Goal: Task Accomplishment & Management: Manage account settings

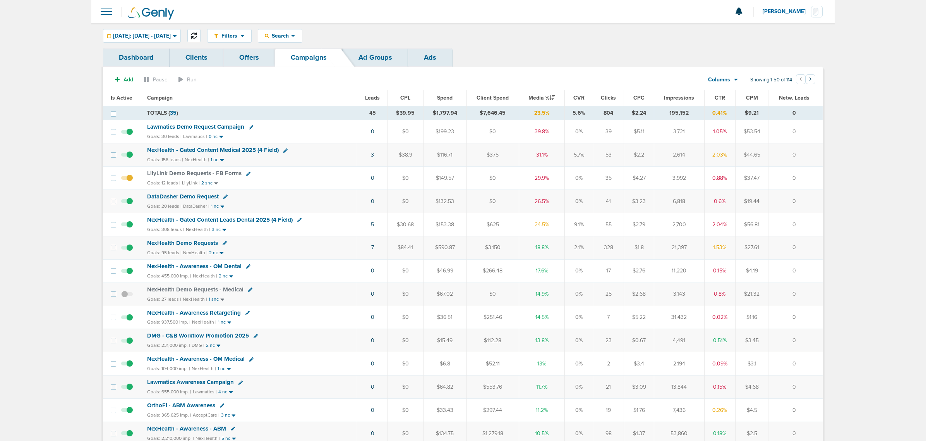
click at [197, 34] on icon at bounding box center [194, 36] width 6 height 6
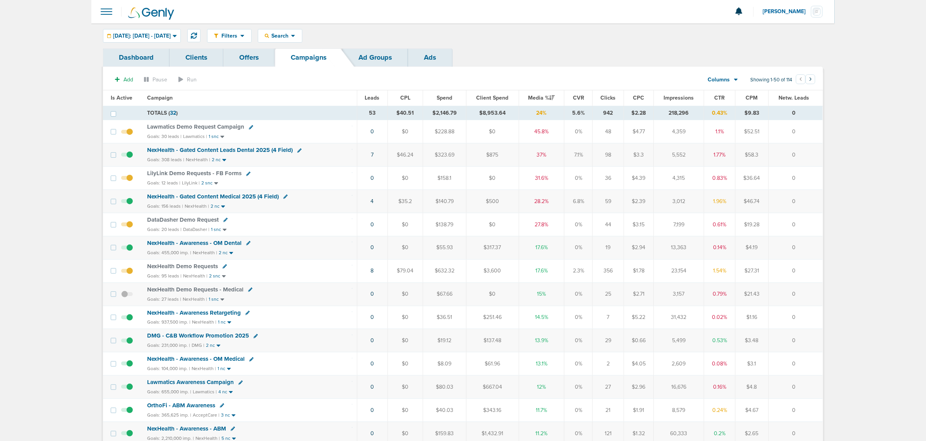
click at [228, 194] on span "NexHealth - Gated Content Medical 2025 (4 Field)" at bounding box center [213, 196] width 132 height 7
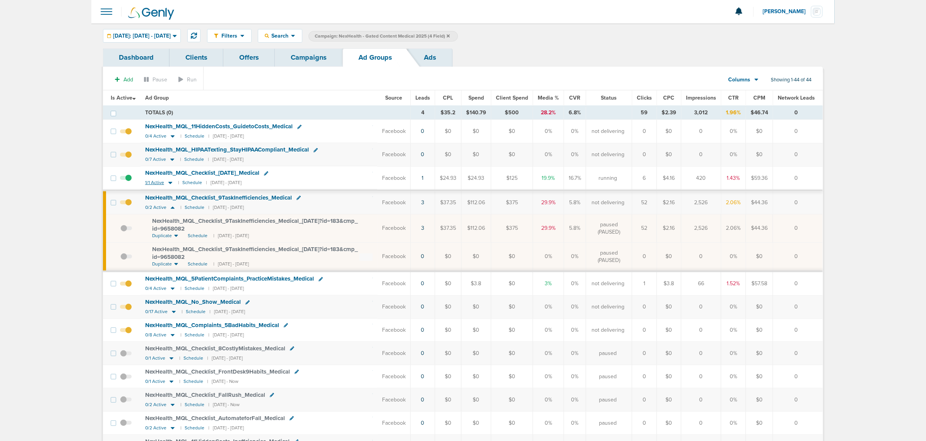
click at [171, 185] on icon at bounding box center [170, 182] width 8 height 7
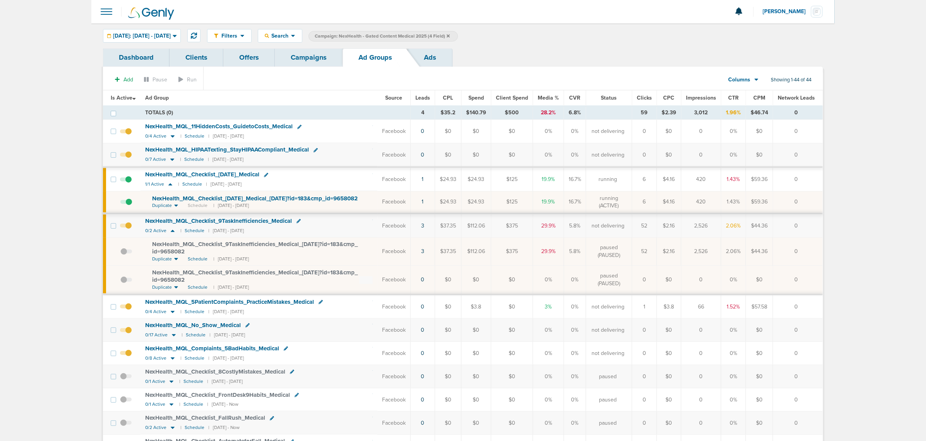
click at [321, 61] on link "Campaigns" at bounding box center [309, 57] width 68 height 18
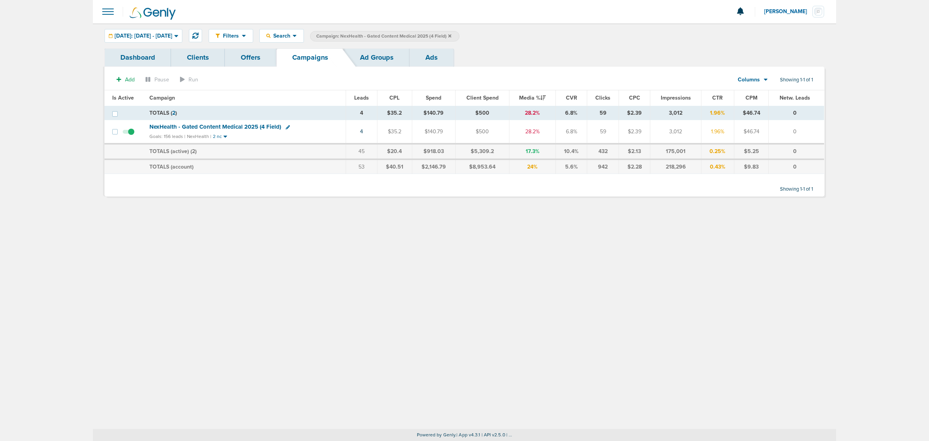
click at [451, 34] on icon at bounding box center [449, 35] width 3 height 3
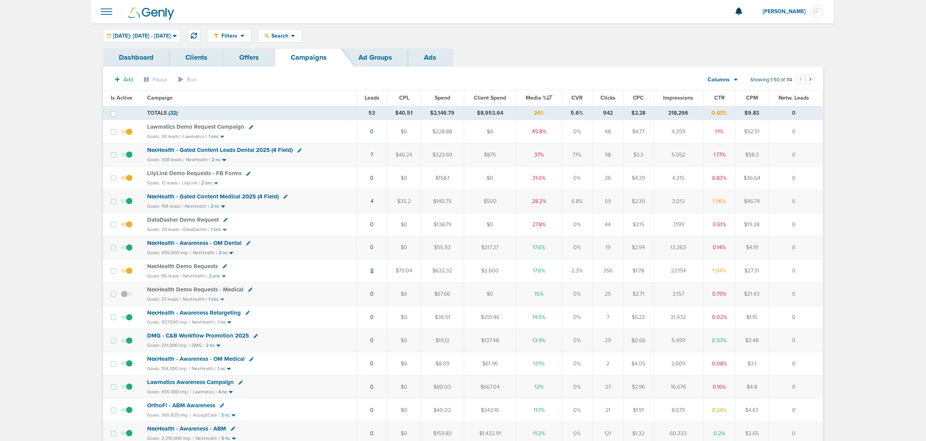
click at [371, 273] on link "8" at bounding box center [372, 270] width 3 height 7
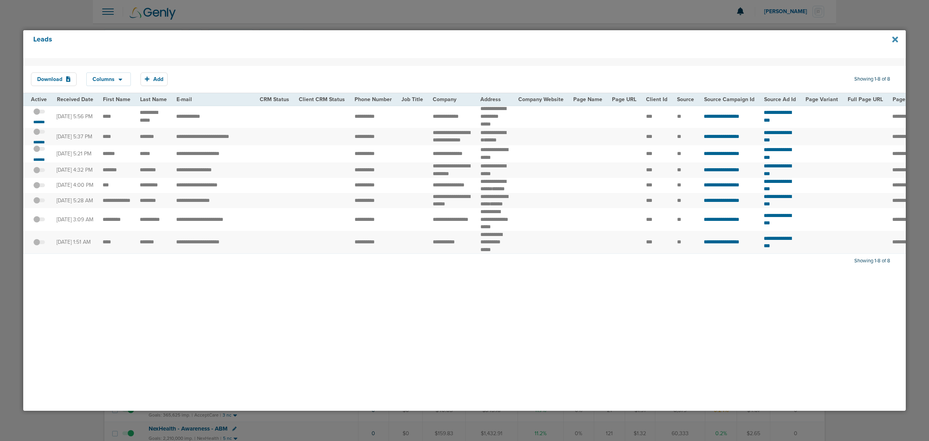
click at [896, 39] on icon at bounding box center [895, 39] width 6 height 6
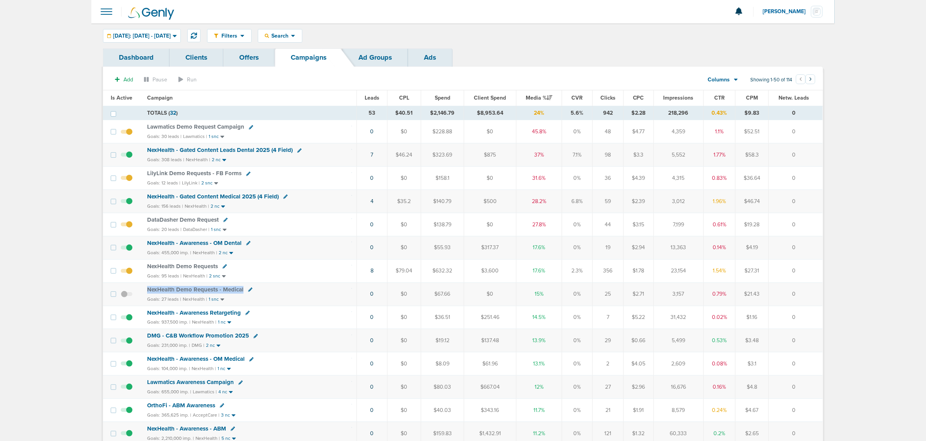
drag, startPoint x: 146, startPoint y: 292, endPoint x: 301, endPoint y: 288, distance: 154.9
click at [301, 288] on div "NexHealth Demo Requests - Medical" at bounding box center [249, 290] width 205 height 8
drag, startPoint x: 348, startPoint y: 153, endPoint x: 809, endPoint y: 150, distance: 460.8
click at [809, 150] on tr "NexHealth - Gated Content Leads Dental 2025 (4 Field) Goals: 308 leads | NexHea…" at bounding box center [463, 154] width 720 height 23
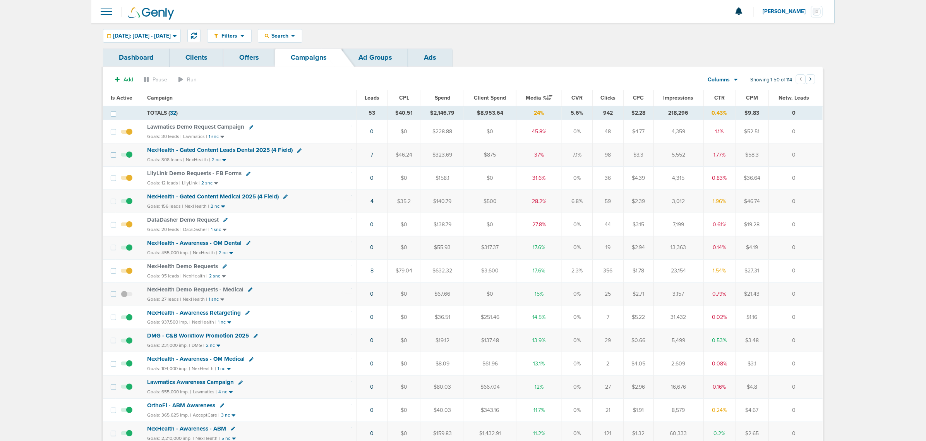
click at [809, 150] on td "0" at bounding box center [796, 154] width 54 height 23
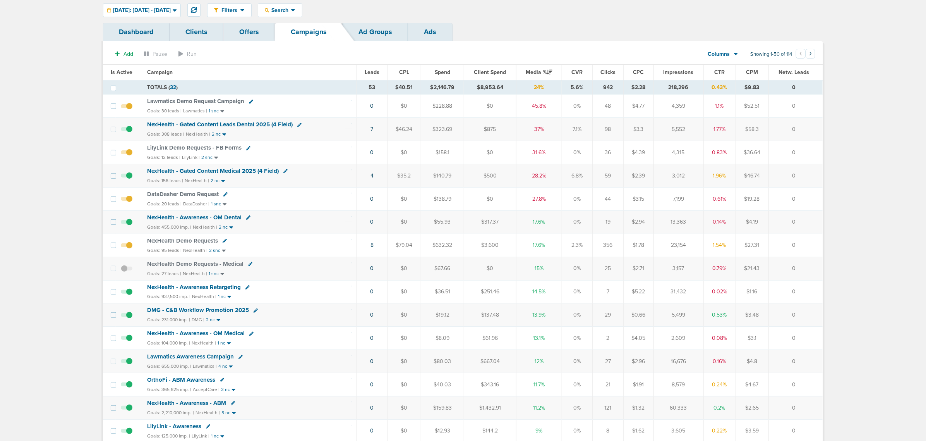
scroll to position [48, 0]
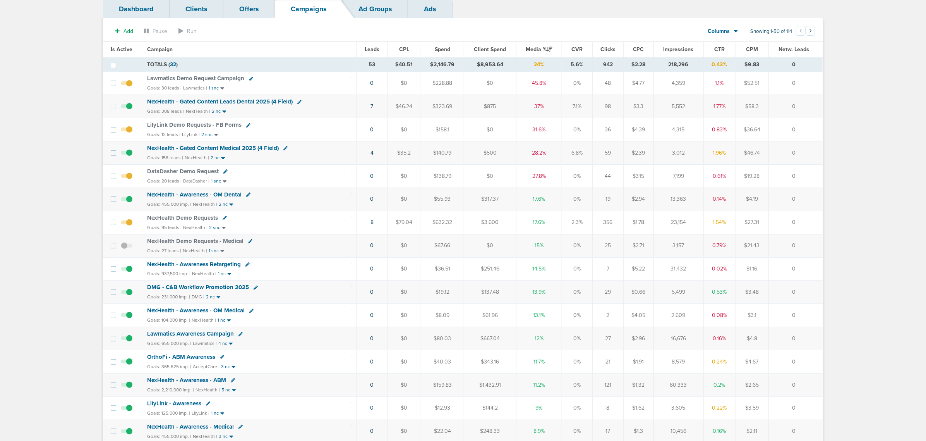
click at [197, 289] on span "DMG - C&B Workflow Promotion 2025" at bounding box center [198, 286] width 102 height 7
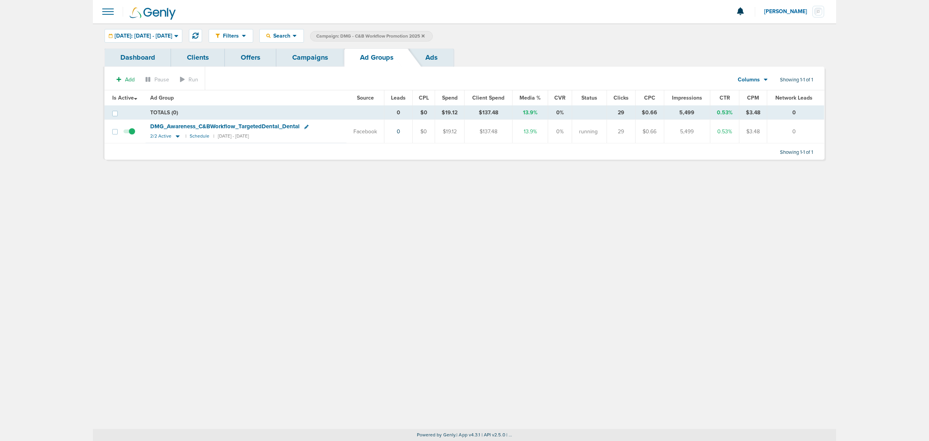
click at [172, 33] on span "[DATE]: [DATE] - [DATE]" at bounding box center [144, 35] width 58 height 5
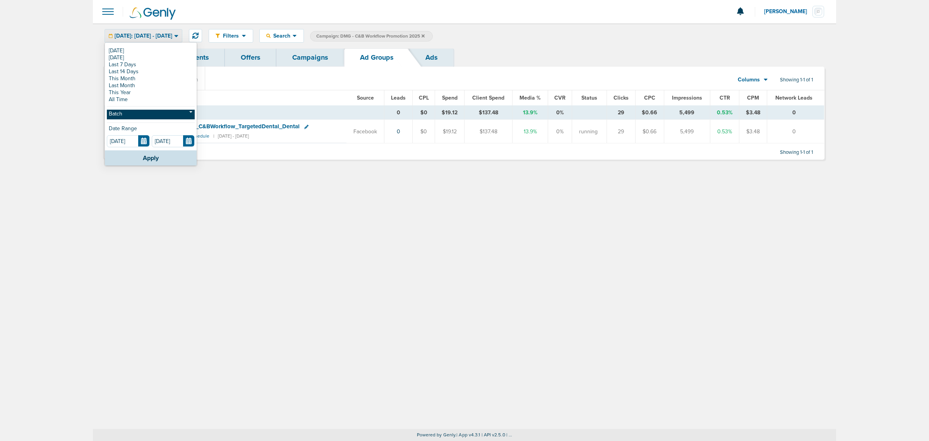
click at [124, 116] on link "Batch" at bounding box center [151, 115] width 88 height 10
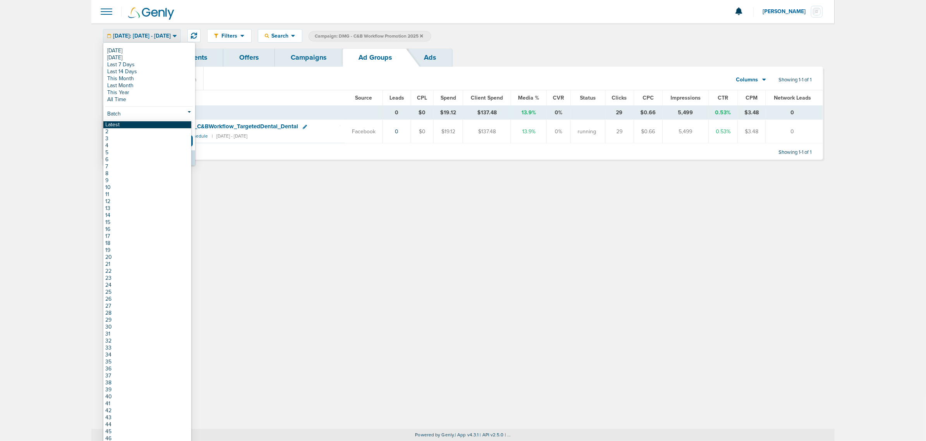
click at [124, 125] on link "Latest" at bounding box center [147, 124] width 88 height 7
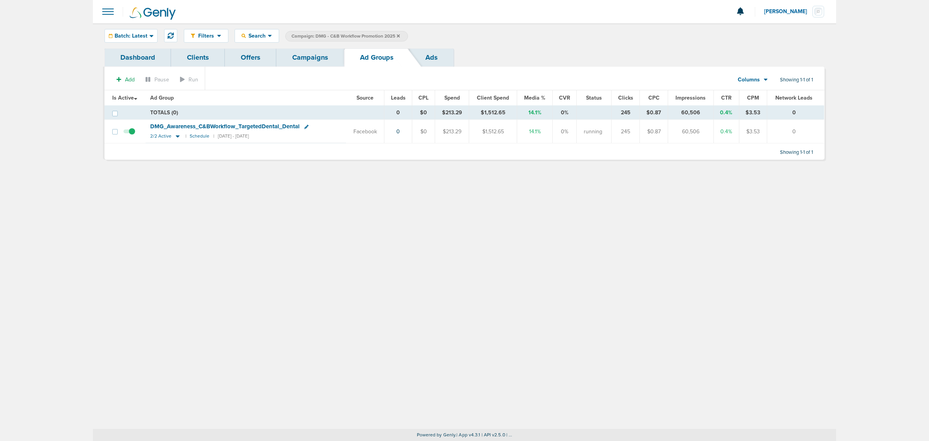
click at [316, 62] on link "Campaigns" at bounding box center [310, 57] width 68 height 18
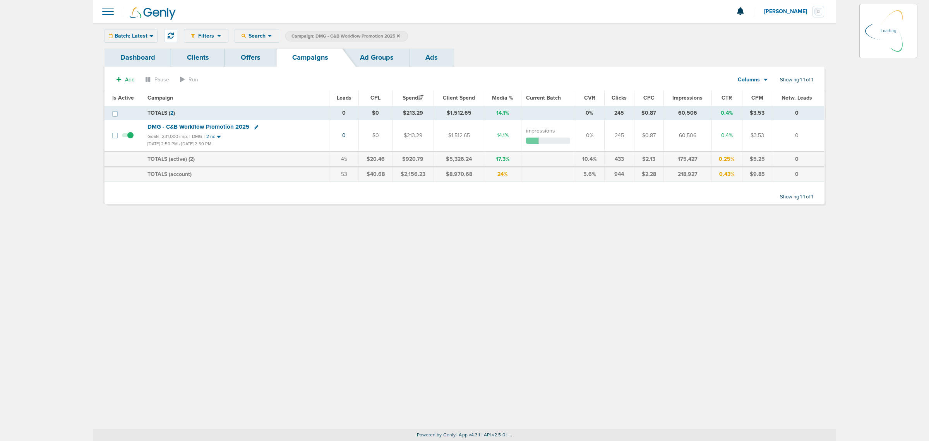
click at [400, 35] on icon at bounding box center [398, 35] width 3 height 3
click at [399, 35] on icon at bounding box center [398, 35] width 3 height 3
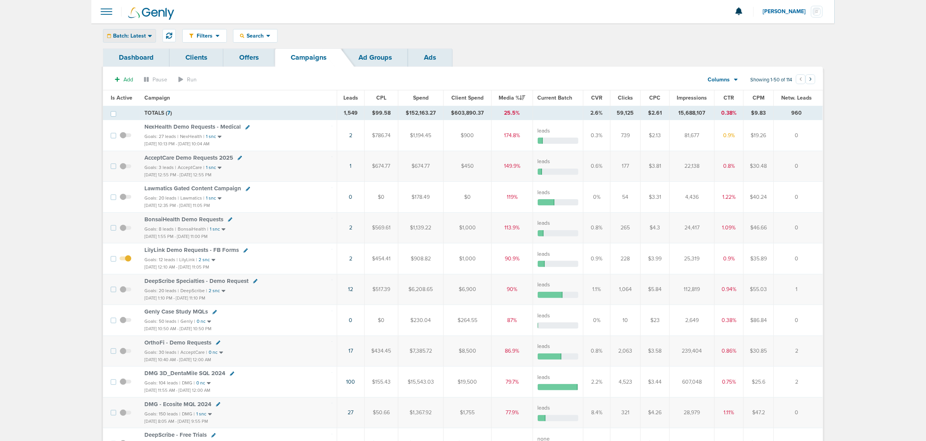
click at [127, 38] on span "Batch: Latest" at bounding box center [129, 35] width 33 height 5
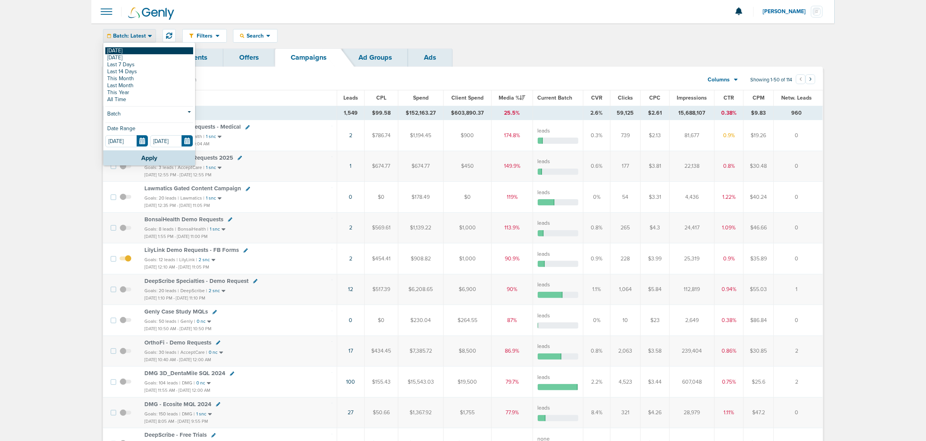
click at [125, 49] on link "[DATE]" at bounding box center [149, 50] width 88 height 7
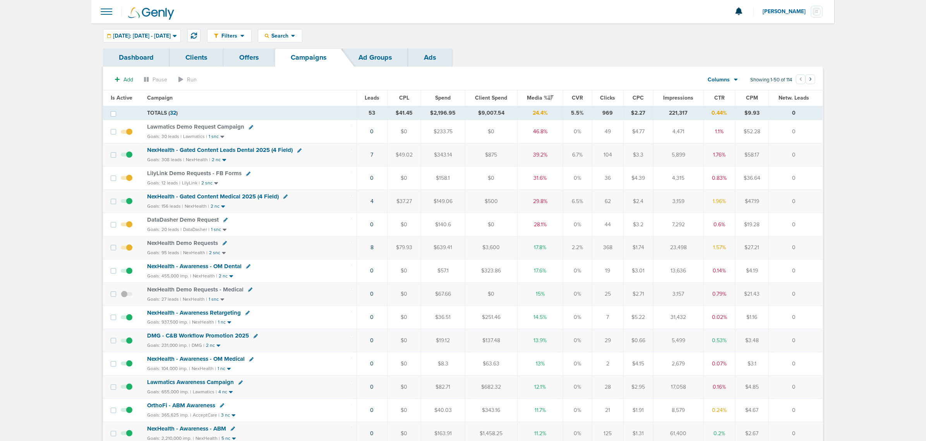
click at [210, 125] on span "Lawmatics Demo Request Campaign" at bounding box center [195, 126] width 97 height 7
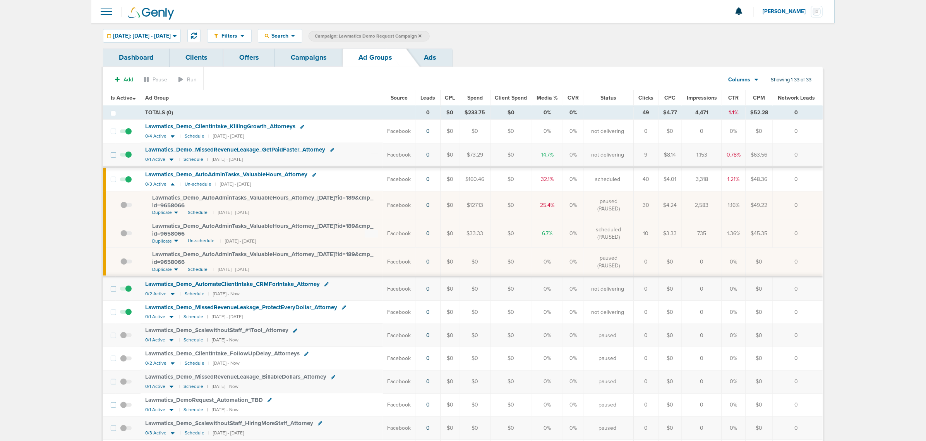
click at [316, 63] on link "Campaigns" at bounding box center [309, 57] width 68 height 18
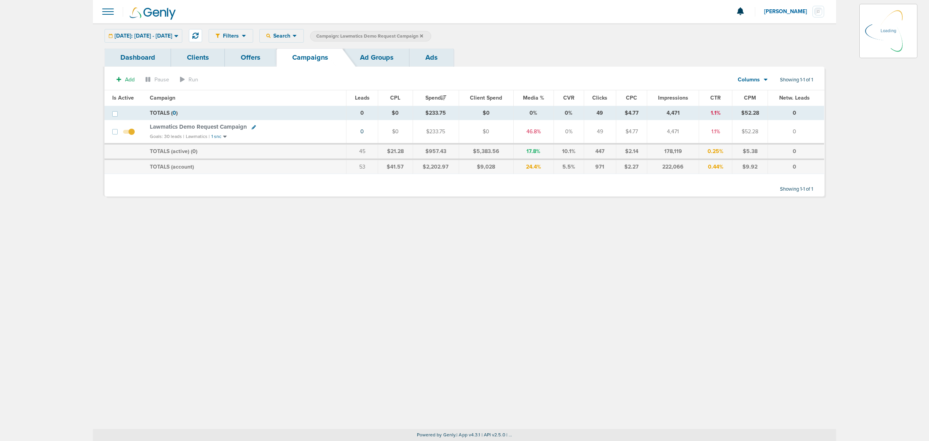
click at [423, 35] on icon at bounding box center [421, 36] width 3 height 5
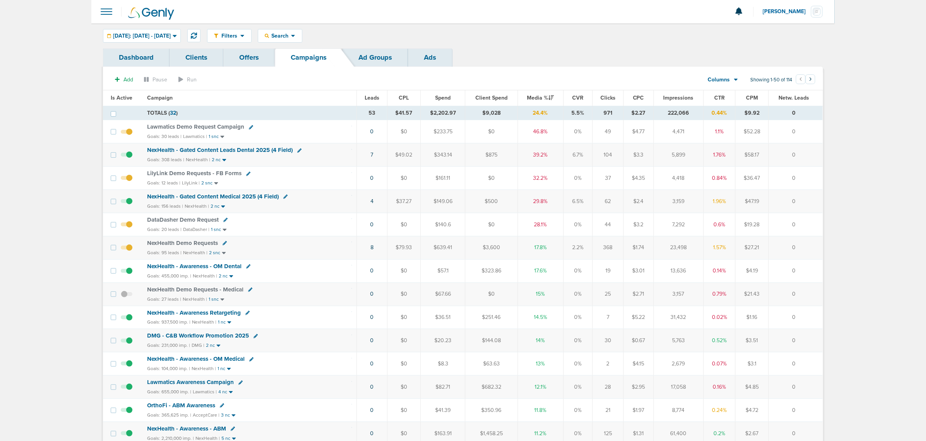
drag, startPoint x: 343, startPoint y: 206, endPoint x: 810, endPoint y: 202, distance: 467.3
click at [810, 202] on tr "NexHealth - Gated Content Medical 2025 (4 Field) Goals: 156 leads | NexHealth |…" at bounding box center [463, 201] width 720 height 23
click at [810, 202] on td "0" at bounding box center [796, 201] width 54 height 23
click at [239, 147] on span "NexHealth - Gated Content Leads Dental 2025 (4 Field)" at bounding box center [220, 149] width 146 height 7
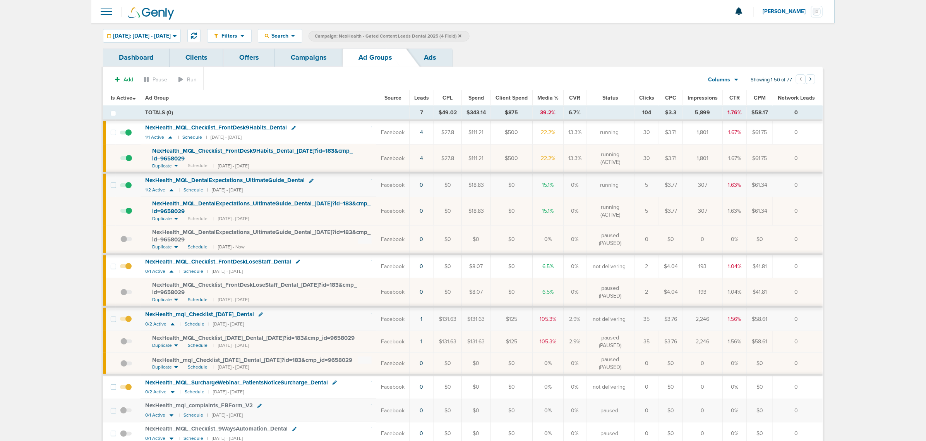
click at [302, 61] on link "Campaigns" at bounding box center [309, 57] width 68 height 18
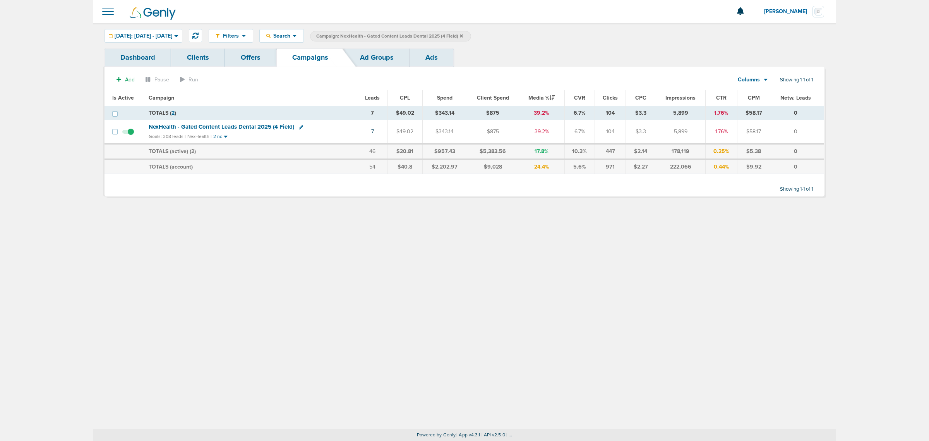
click at [463, 37] on icon at bounding box center [461, 36] width 3 height 5
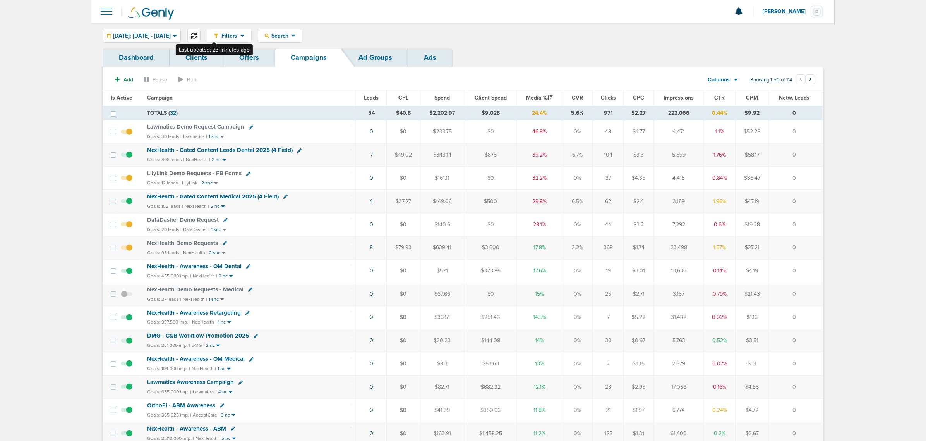
click at [201, 39] on button at bounding box center [193, 35] width 13 height 13
click at [235, 196] on span "NexHealth - Gated Content Medical 2025 (4 Field)" at bounding box center [213, 196] width 132 height 7
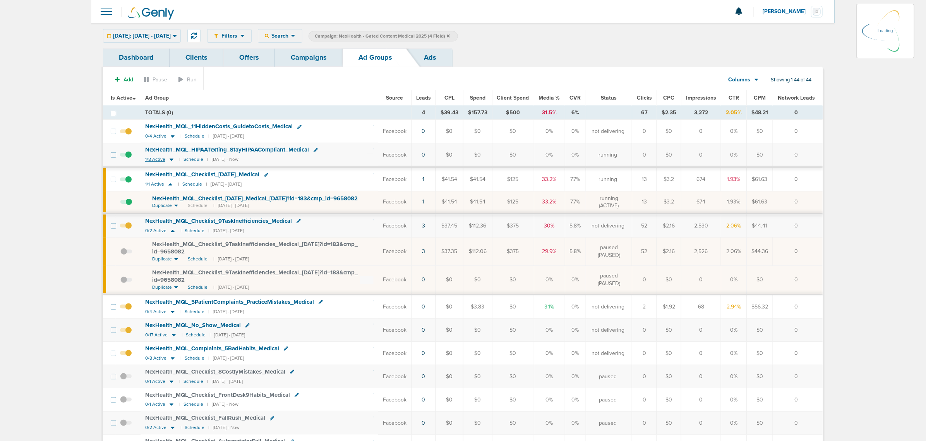
click at [172, 160] on icon at bounding box center [172, 160] width 4 height 2
click at [170, 159] on icon at bounding box center [172, 159] width 8 height 7
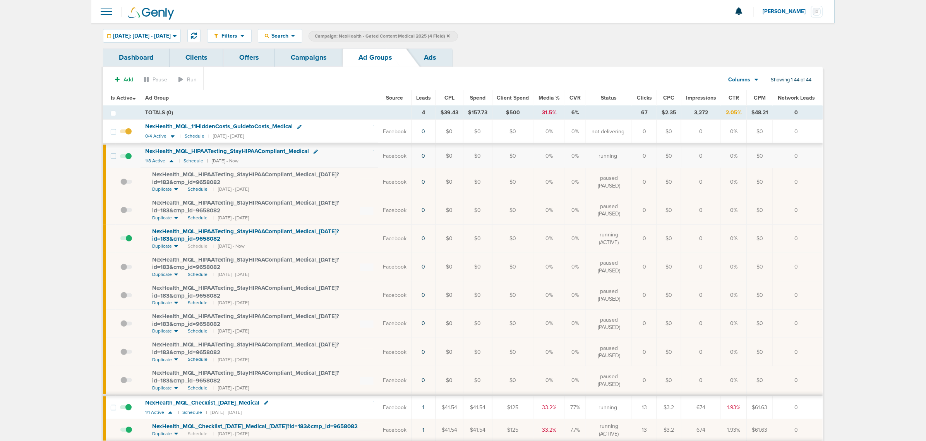
click at [127, 242] on span at bounding box center [126, 242] width 12 height 0
click at [120, 240] on input "checkbox" at bounding box center [120, 240] width 0 height 0
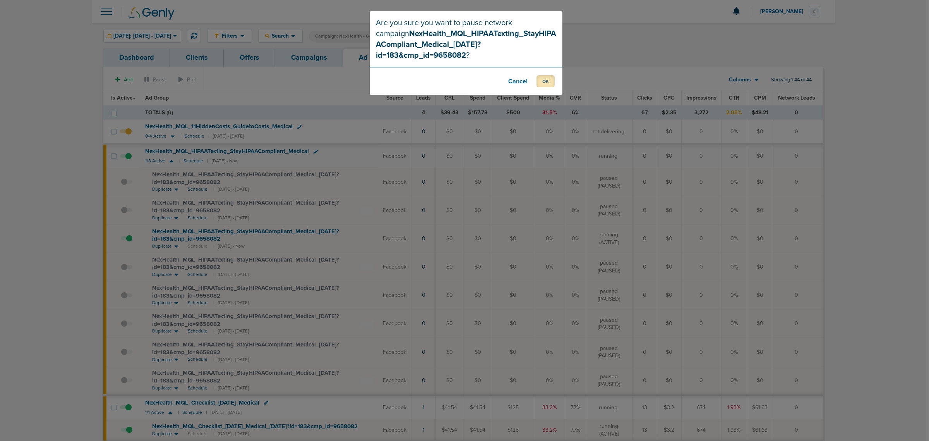
click at [543, 75] on button "OK" at bounding box center [546, 81] width 18 height 12
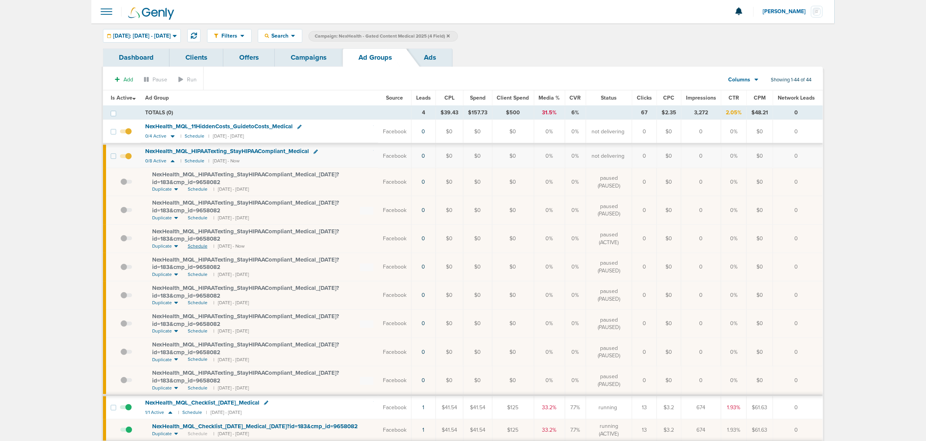
click at [193, 245] on span "Schedule" at bounding box center [198, 246] width 20 height 7
click at [201, 247] on span "Un-schedule" at bounding box center [201, 246] width 27 height 7
click at [287, 60] on link "Campaigns" at bounding box center [309, 57] width 68 height 18
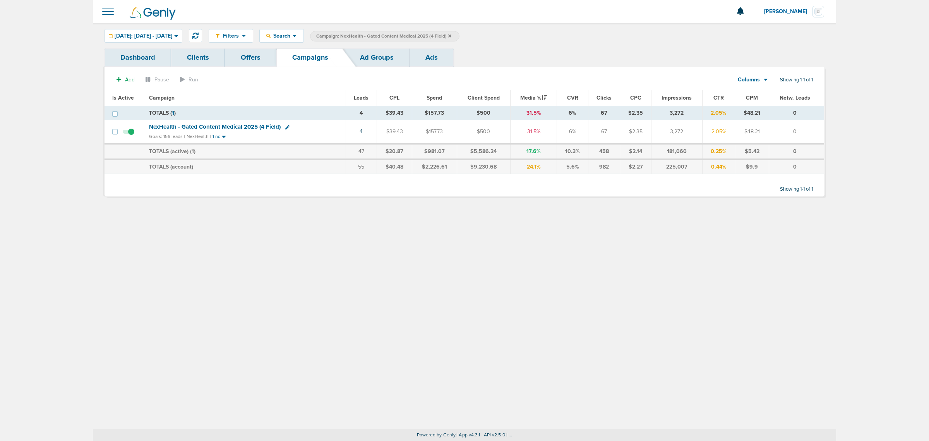
click at [451, 35] on icon at bounding box center [449, 35] width 3 height 3
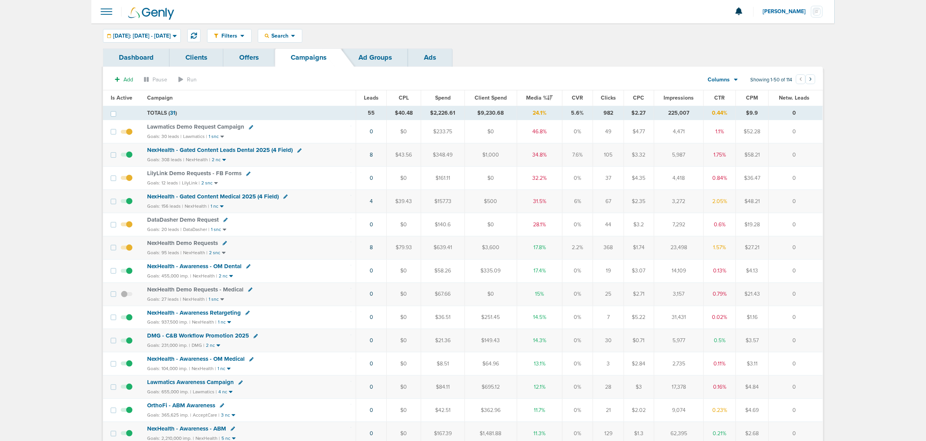
click at [249, 126] on icon at bounding box center [251, 127] width 4 height 4
select select
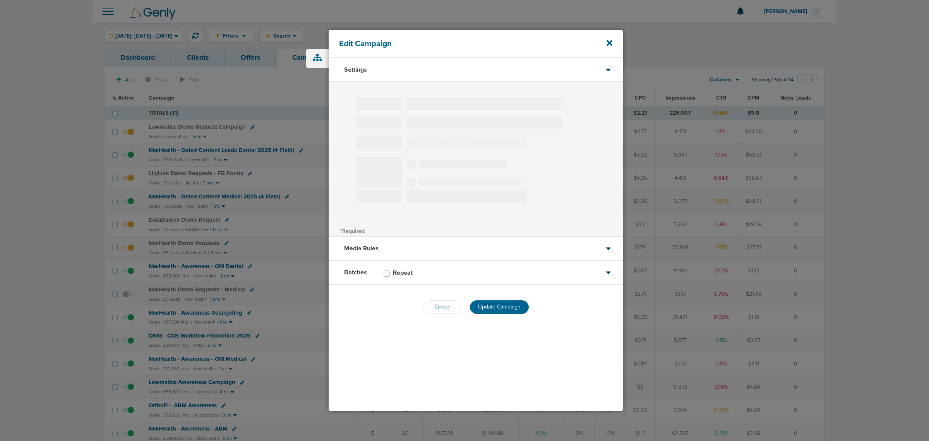
type input "Lawmatics Demo Request Campaign"
select select "Leads"
radio input "true"
select select "readWrite"
select select "1"
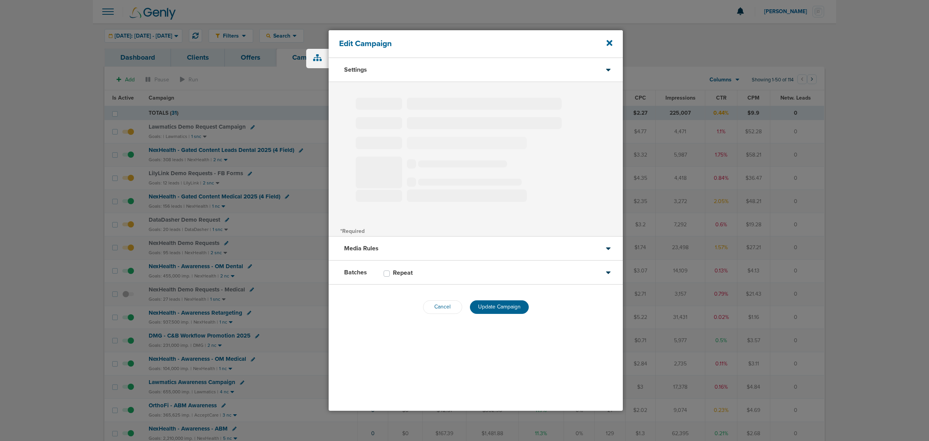
select select "1"
select select "2"
select select "3"
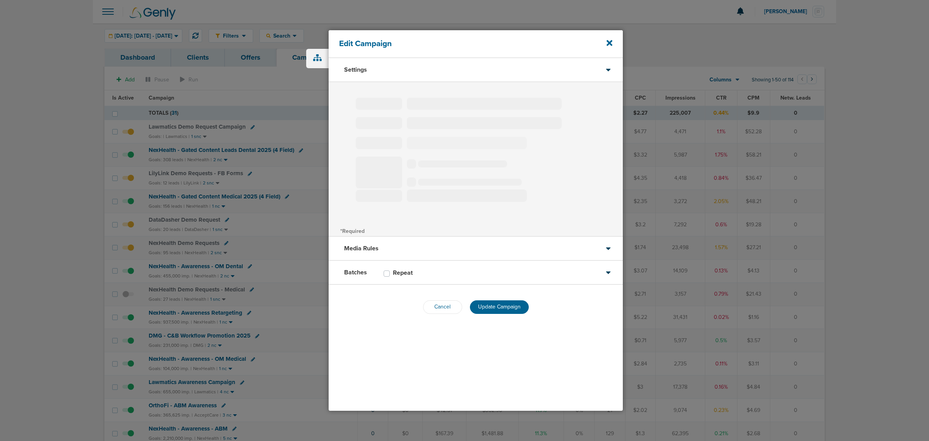
select select "4"
select select "6"
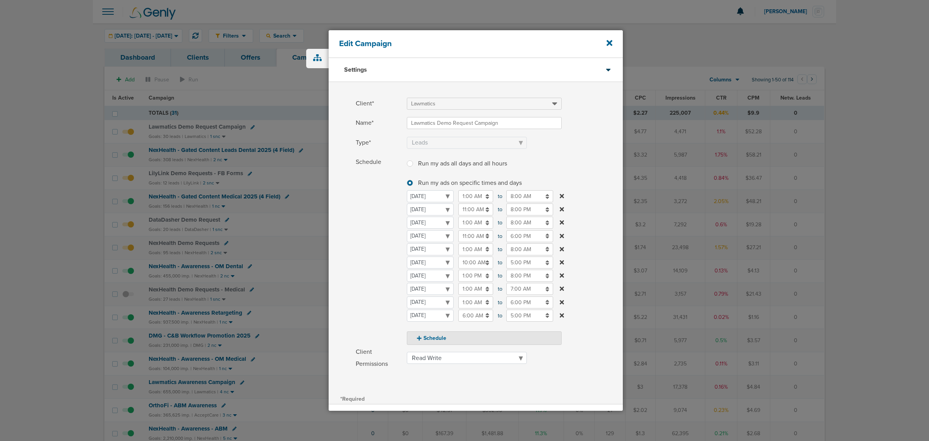
click at [614, 43] on div "Edit Campaign" at bounding box center [476, 44] width 294 height 28
click at [611, 43] on icon at bounding box center [610, 43] width 6 height 6
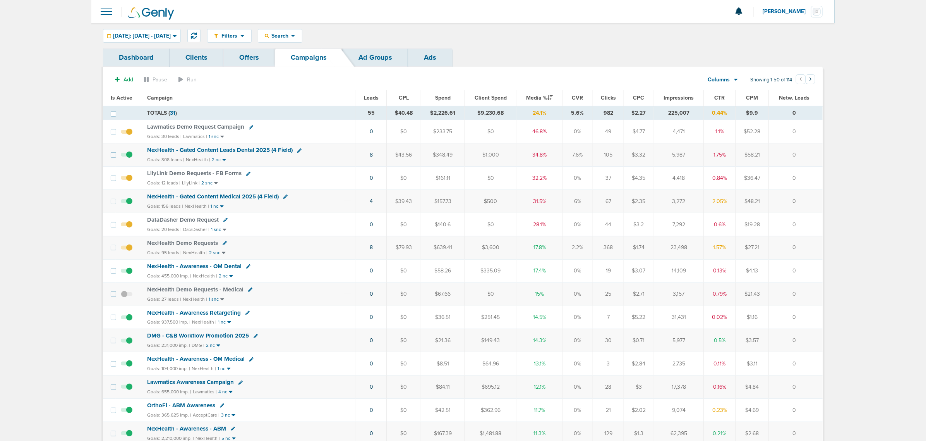
click at [297, 148] on icon at bounding box center [299, 150] width 4 height 4
select select
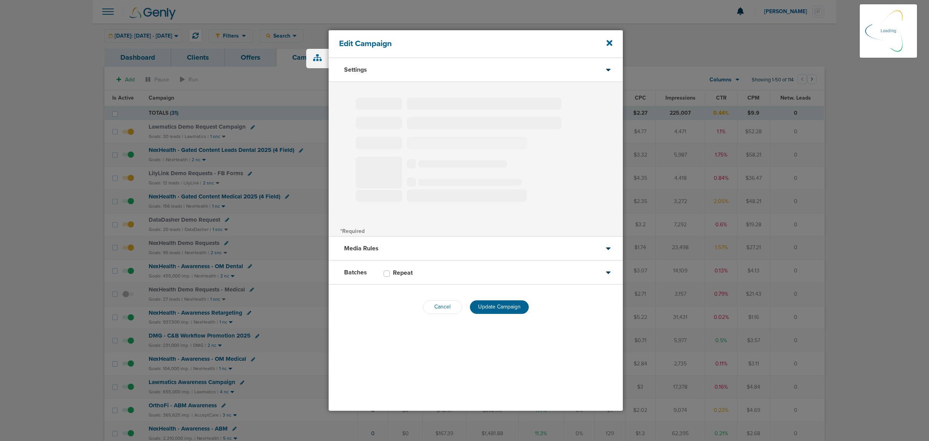
type input "NexHealth - Gated Content Leads Dental 2025 (4 Field)"
select select "Leads"
radio input "true"
select select "readWrite"
checkbox input "true"
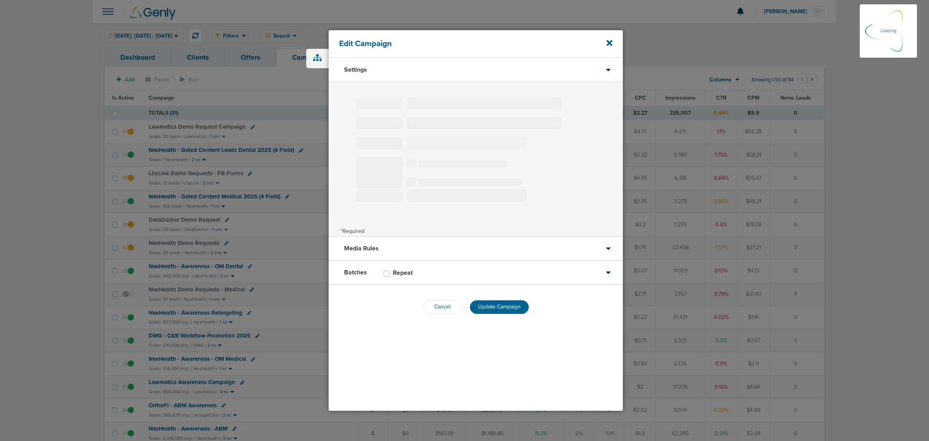
select select "1"
select select "2"
select select "3"
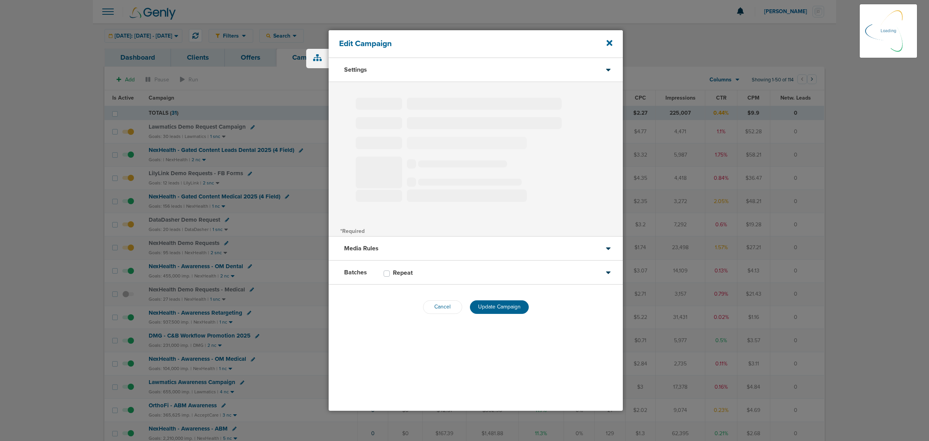
select select "4"
select select "6"
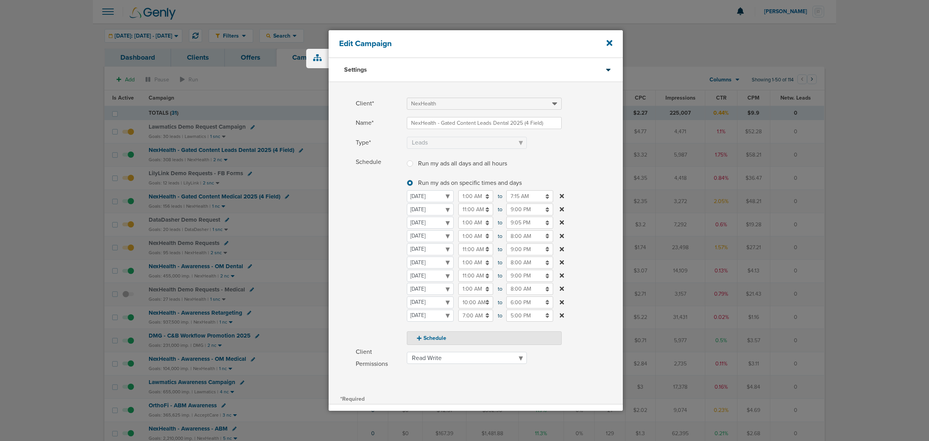
click at [479, 302] on input "10:00 AM" at bounding box center [475, 302] width 35 height 12
click at [594, 271] on label "Schedule Run my ads all days and all hours Run my ads all days and all hours Ru…" at bounding box center [489, 250] width 267 height 189
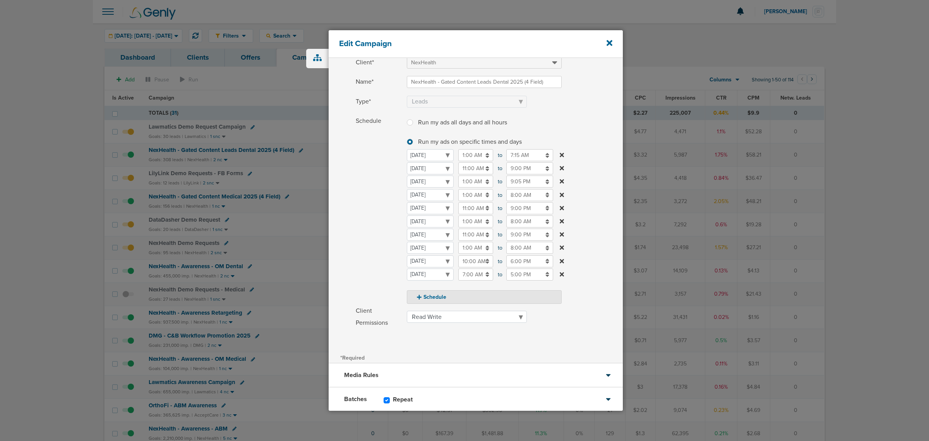
scroll to position [86, 0]
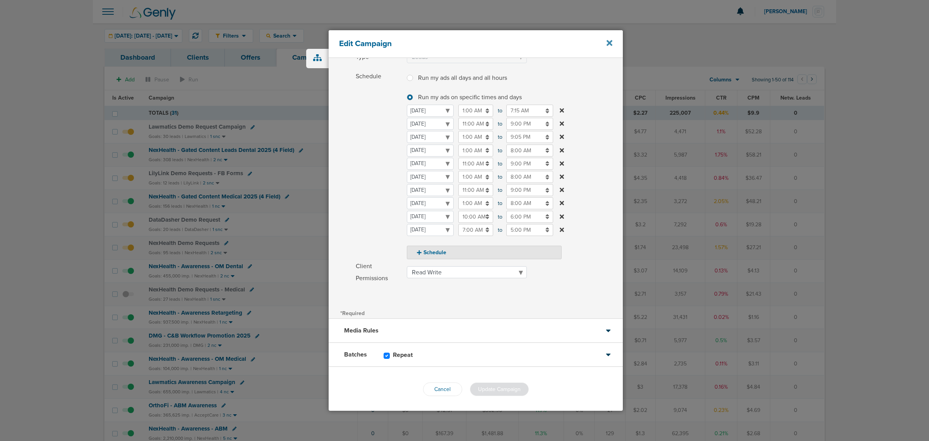
click at [610, 40] on icon at bounding box center [610, 43] width 6 height 9
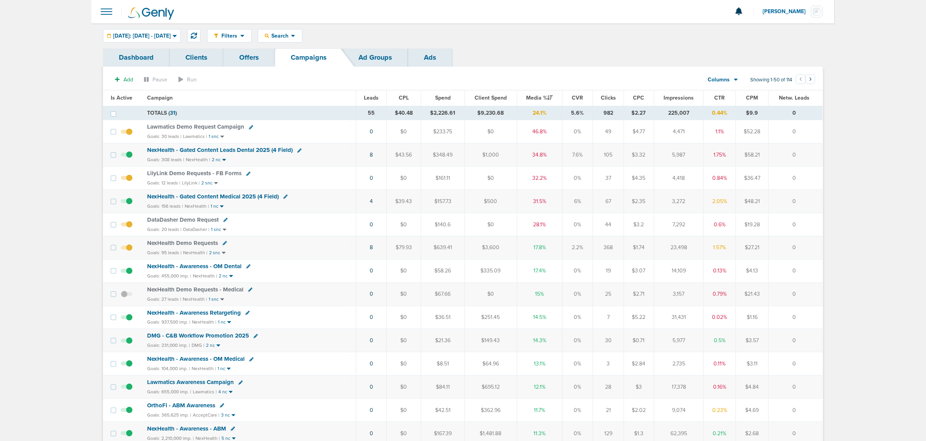
click at [246, 175] on icon at bounding box center [248, 174] width 4 height 4
select select
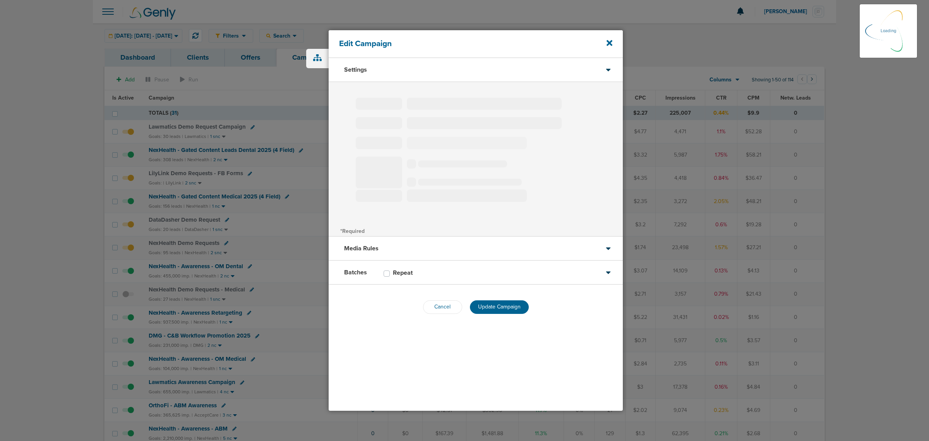
select select "1"
select select "2"
select select "3"
select select "4"
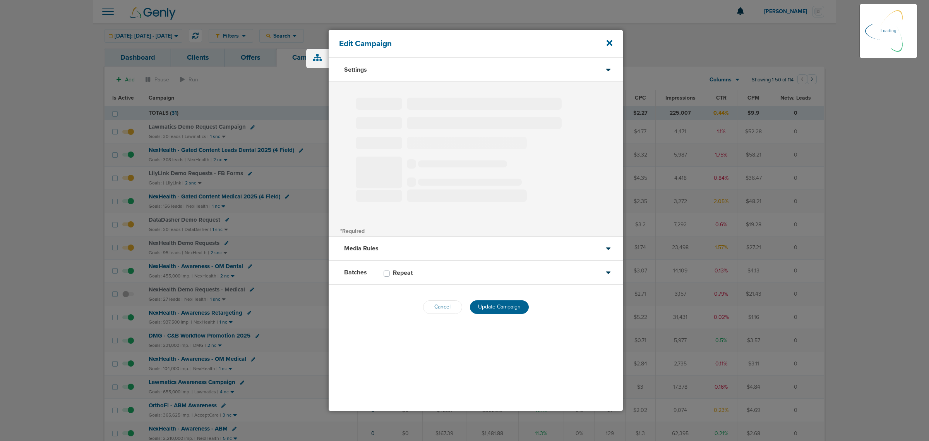
select select "4"
select select "6"
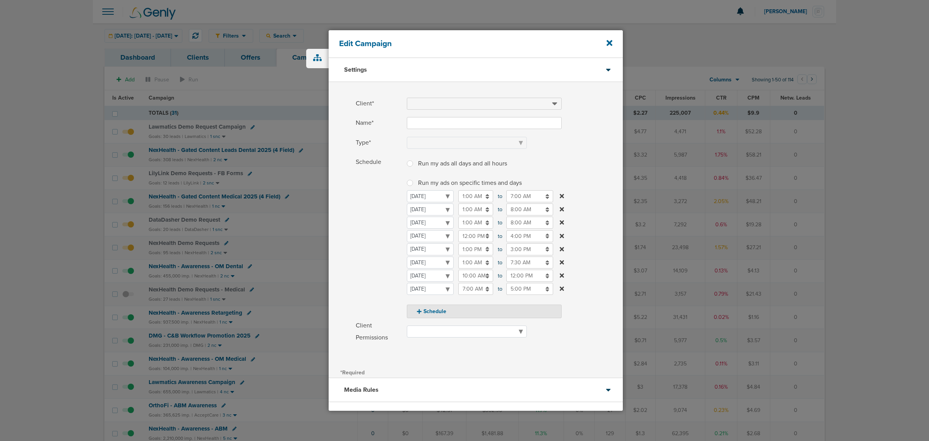
type input "LilyLink Demo Requests - FB Forms"
select select "Leads"
radio input "true"
select select "readOnly"
click at [472, 276] on input "10:00 AM" at bounding box center [475, 275] width 35 height 12
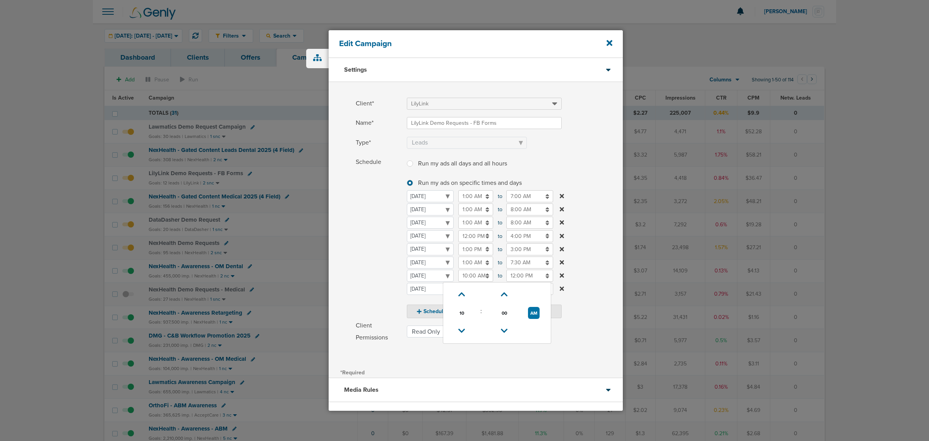
click at [458, 305] on td "10" at bounding box center [461, 313] width 31 height 18
click at [454, 281] on select "[DATE] [DATE] [DATE] [DATE] [DATE] [DATE] [DATE]" at bounding box center [430, 275] width 47 height 12
click at [517, 281] on div "[DATE] [DATE] [DATE] [DATE] [DATE] [DATE] [DATE] [DATE] 1:00 AM 01:00 AM to 7:0…" at bounding box center [484, 242] width 155 height 105
click at [516, 274] on input "12:00 PM" at bounding box center [529, 275] width 47 height 12
click at [510, 295] on icon at bounding box center [509, 294] width 7 height 5
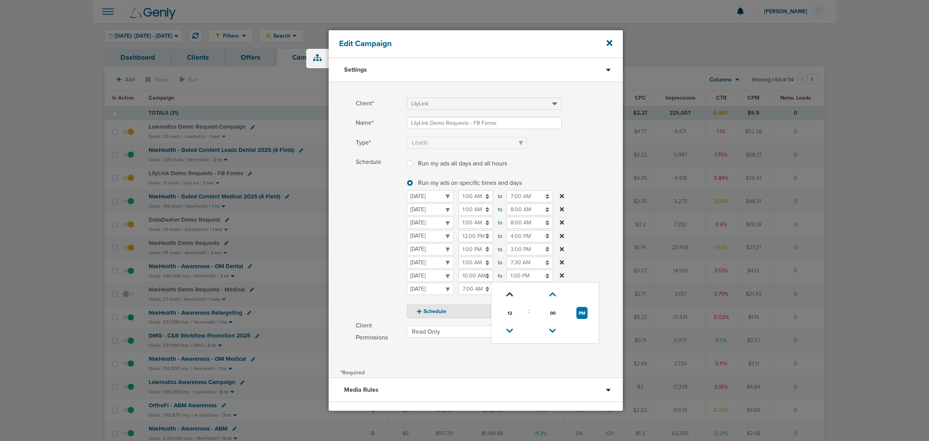
click at [510, 295] on icon at bounding box center [509, 294] width 7 height 5
type input "4:00 PM"
click at [585, 214] on label "Schedule Run my ads all days and all hours Run my ads all days and all hours Ru…" at bounding box center [489, 237] width 267 height 162
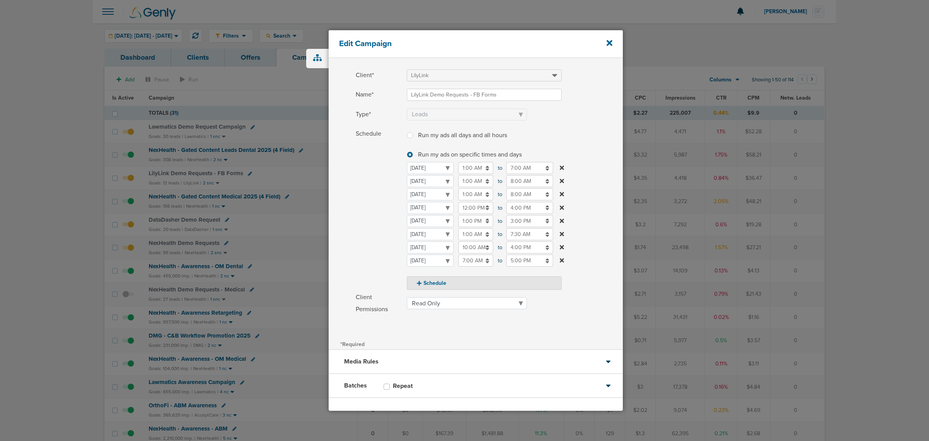
scroll to position [59, 0]
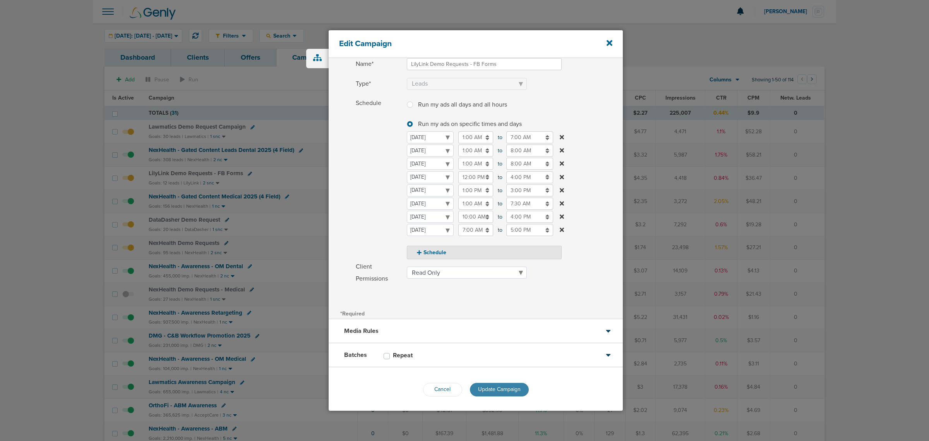
click at [504, 386] on span "Update Campaign" at bounding box center [499, 389] width 43 height 7
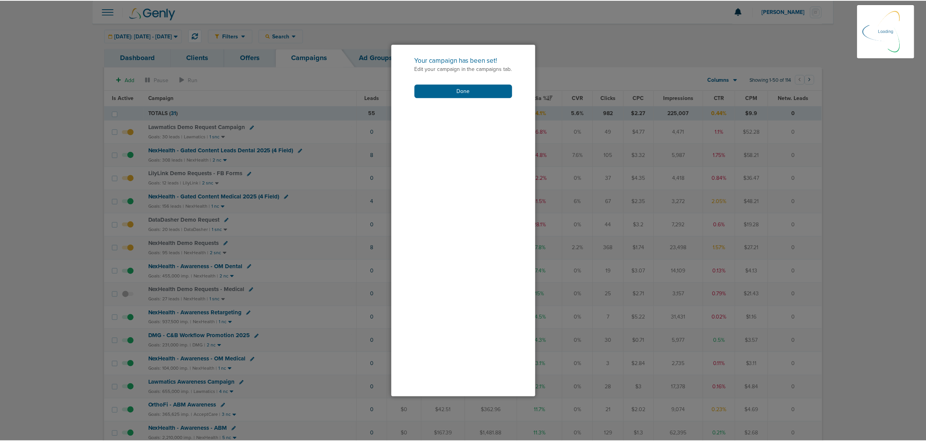
scroll to position [35, 0]
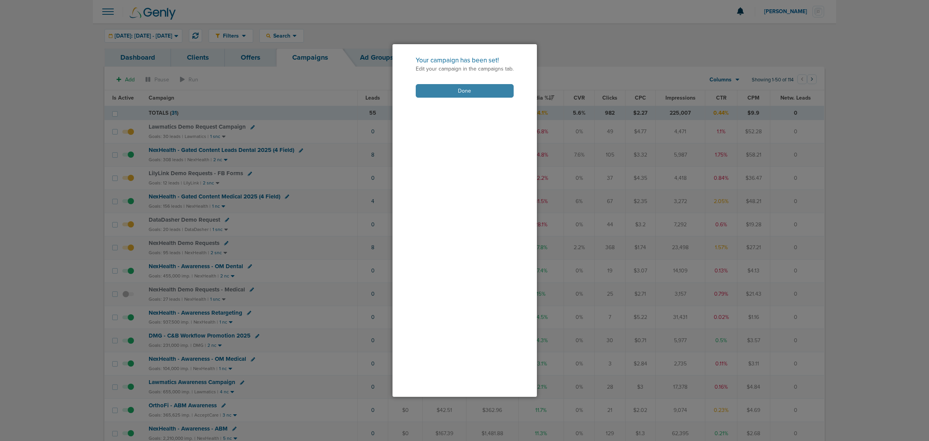
click at [474, 92] on button "Done" at bounding box center [465, 91] width 98 height 14
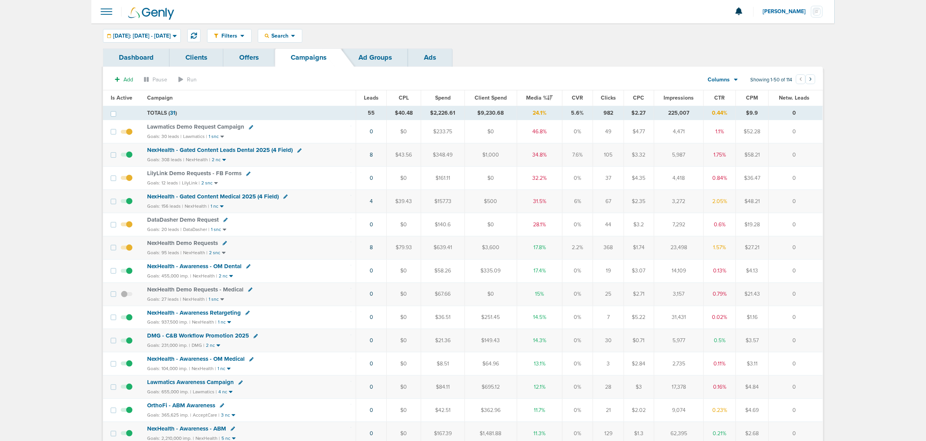
click at [285, 196] on icon at bounding box center [285, 196] width 4 height 4
select select
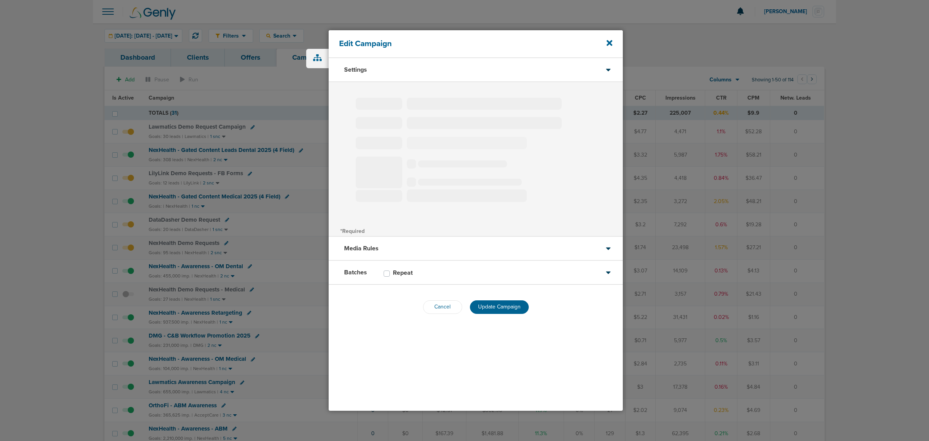
type input "NexHealth - Gated Content Medical 2025 (4 Field)"
select select "Leads"
radio input "true"
select select "readWrite"
checkbox input "true"
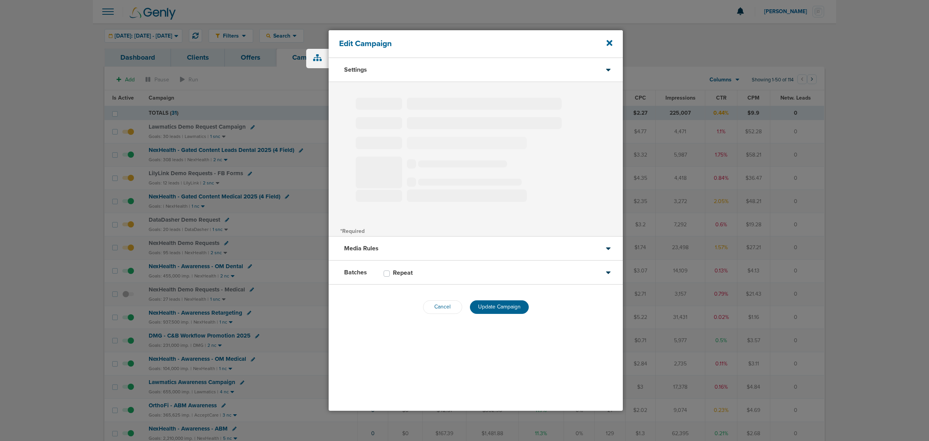
select select "1"
select select "2"
select select "3"
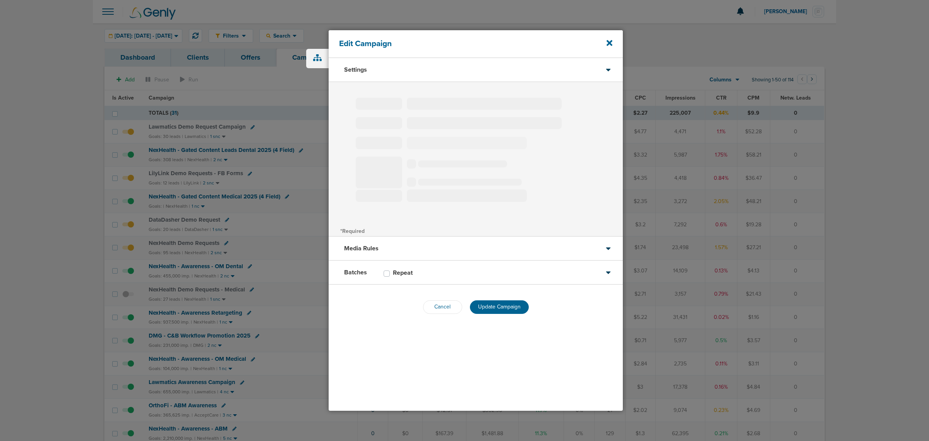
select select "4"
select select "6"
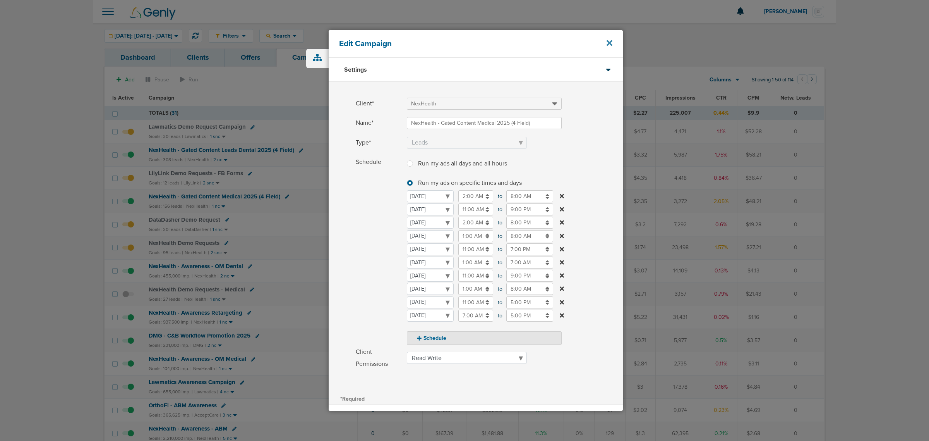
click at [611, 40] on icon at bounding box center [610, 43] width 6 height 9
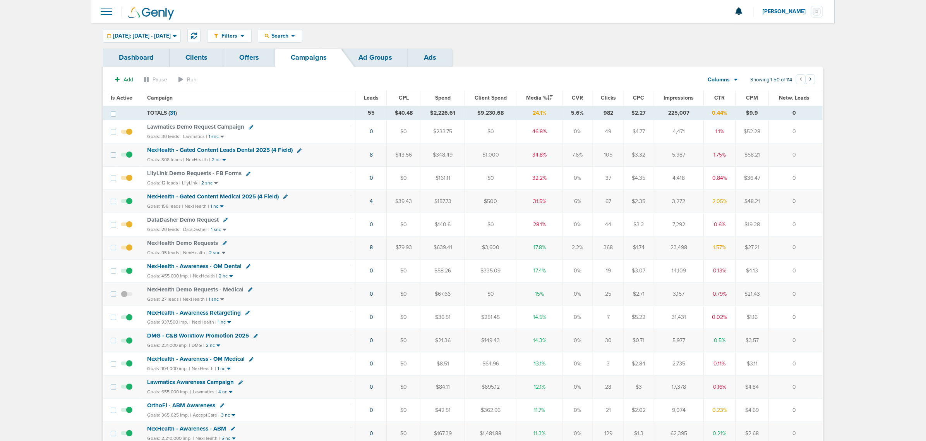
click at [223, 221] on icon at bounding box center [225, 220] width 4 height 4
select select
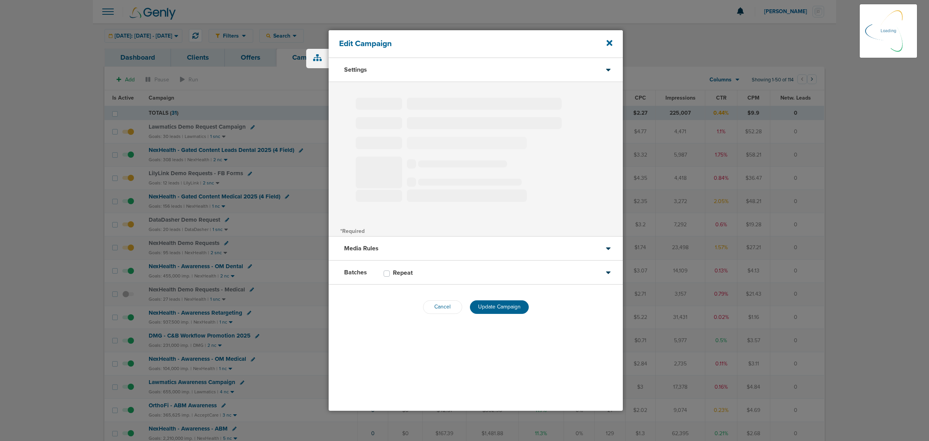
type input "DataDasher Demo Request"
select select "Leads"
radio input "true"
select select "readOnly"
select select "1"
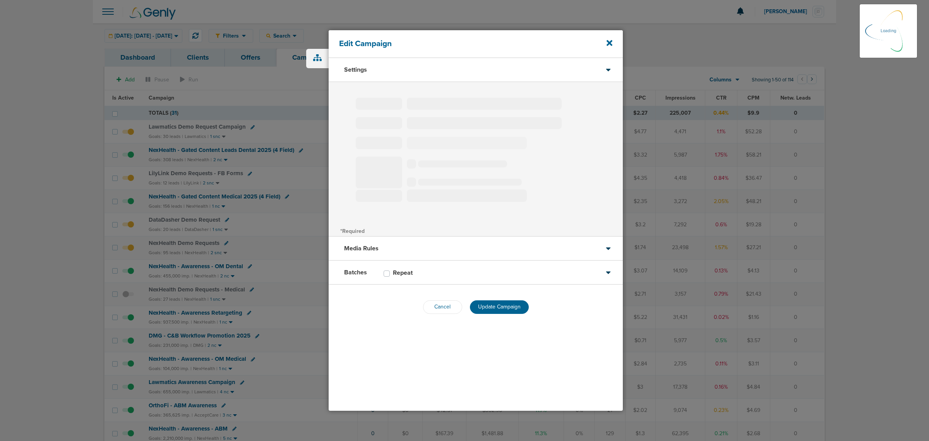
select select "1"
select select "2"
select select "3"
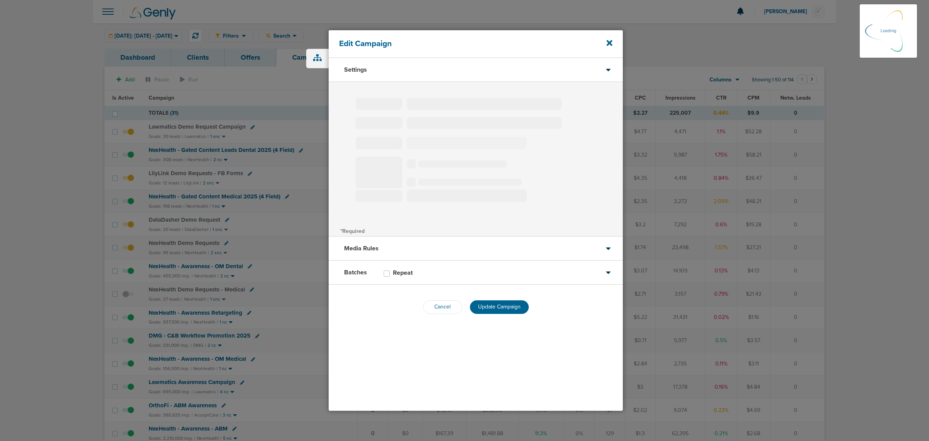
select select "4"
select select "6"
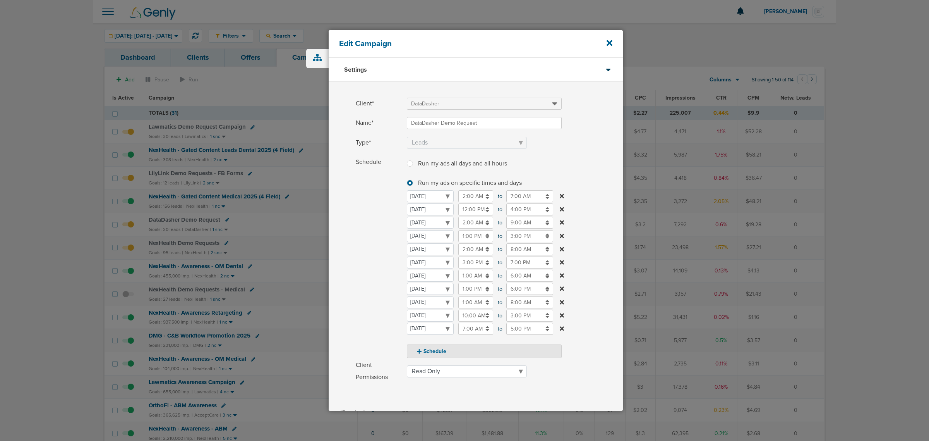
click at [605, 46] on div "Edit Campaign" at bounding box center [476, 44] width 294 height 28
click at [610, 43] on icon at bounding box center [610, 43] width 6 height 6
